Goal: Task Accomplishment & Management: Use online tool/utility

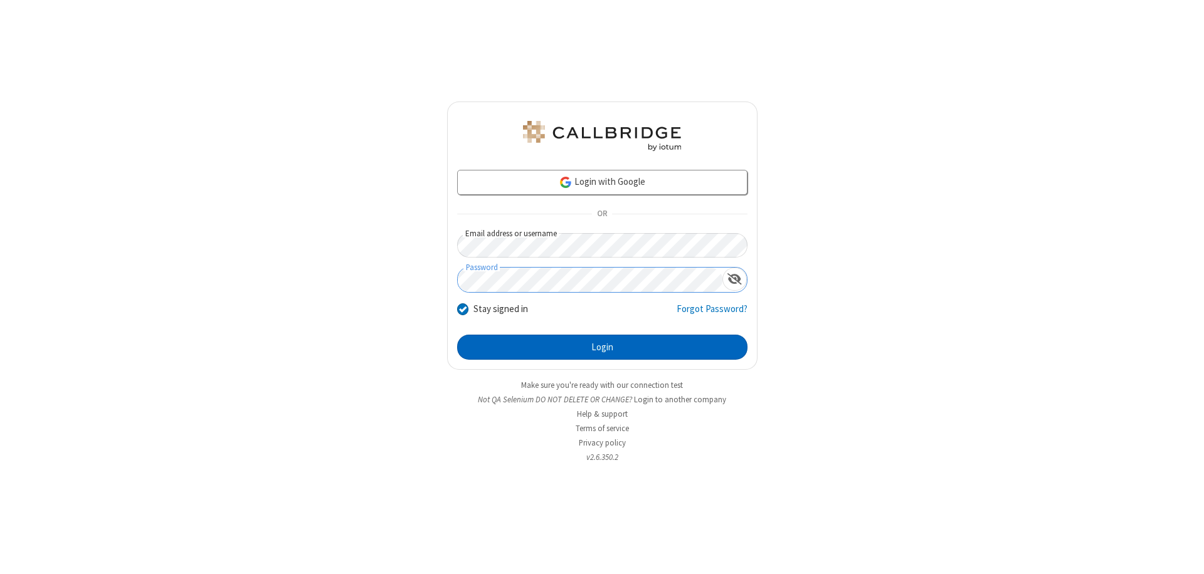
click at [602, 347] on button "Login" at bounding box center [602, 347] width 290 height 25
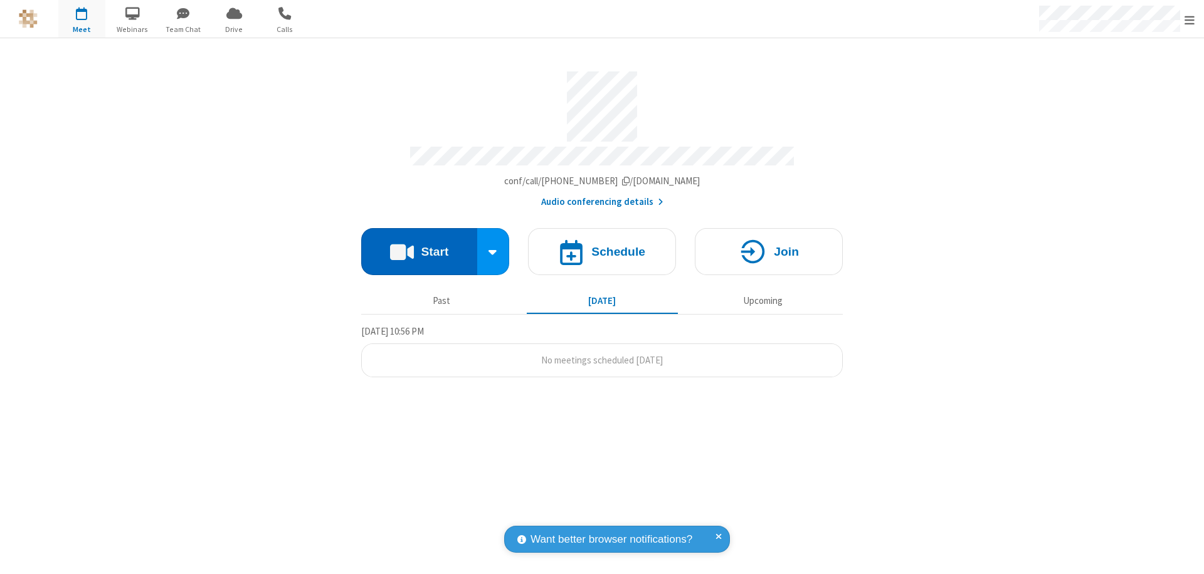
click at [419, 246] on button "Start" at bounding box center [419, 251] width 116 height 47
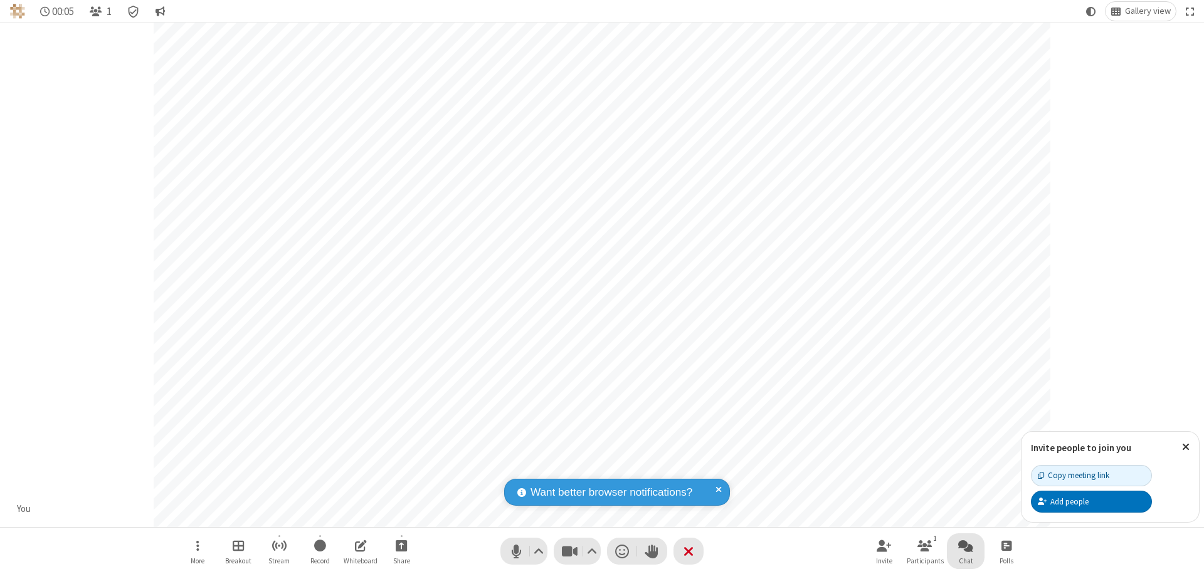
click at [965, 545] on span "Open chat" at bounding box center [965, 546] width 15 height 16
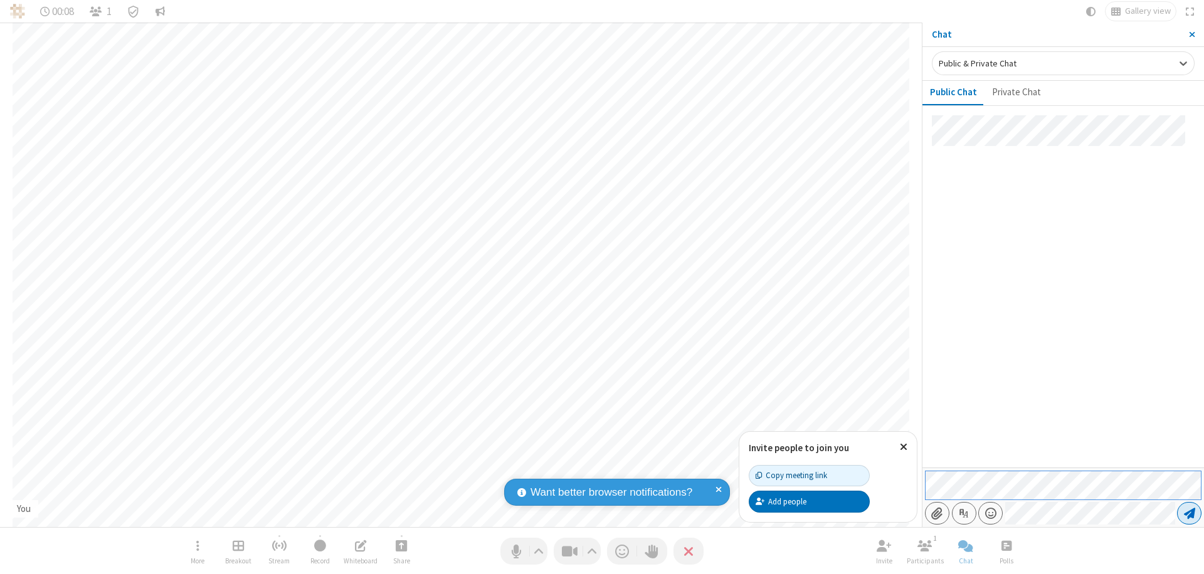
click at [1189, 513] on span "Send message" at bounding box center [1189, 513] width 11 height 13
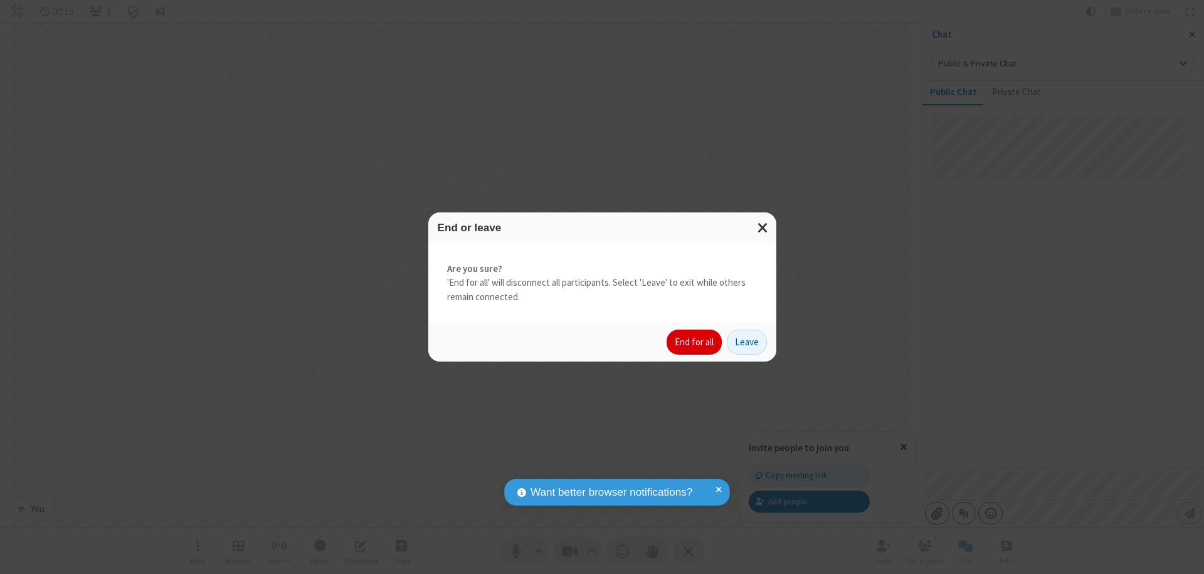
click at [695, 342] on button "End for all" at bounding box center [693, 342] width 55 height 25
